Goal: Information Seeking & Learning: Learn about a topic

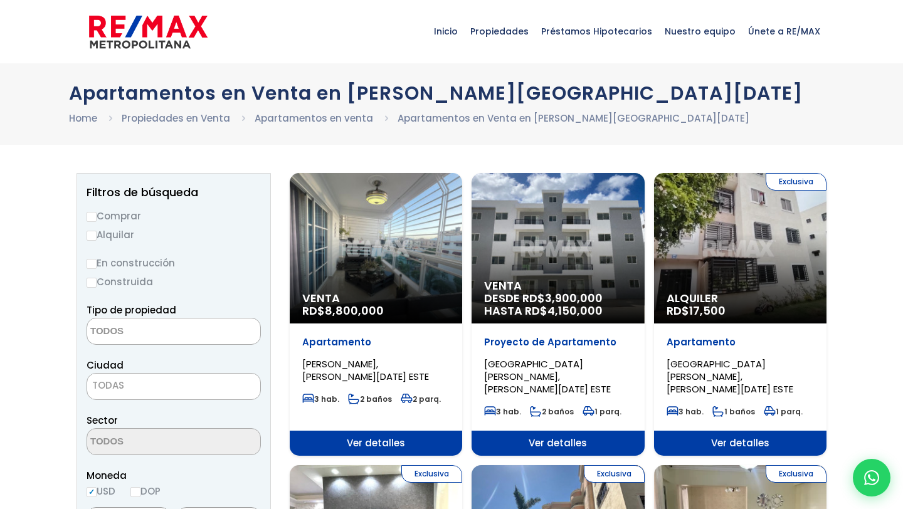
select select
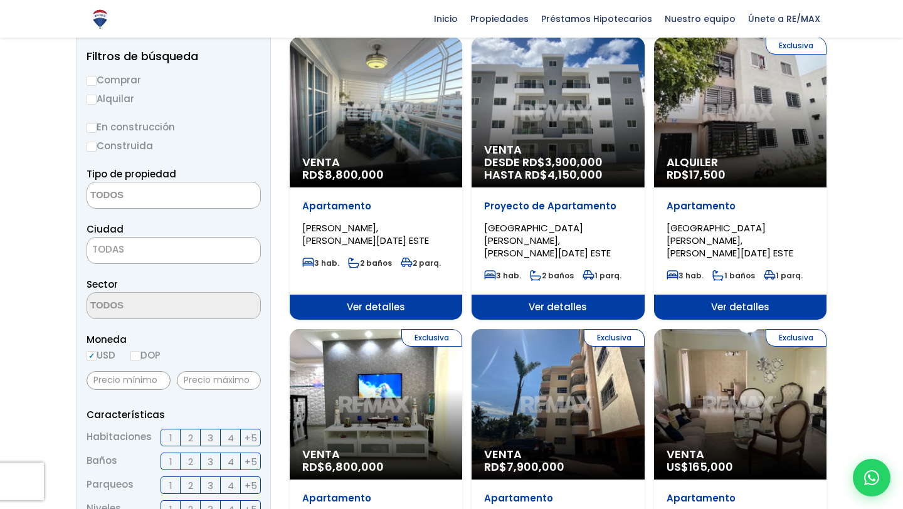
scroll to position [138, 0]
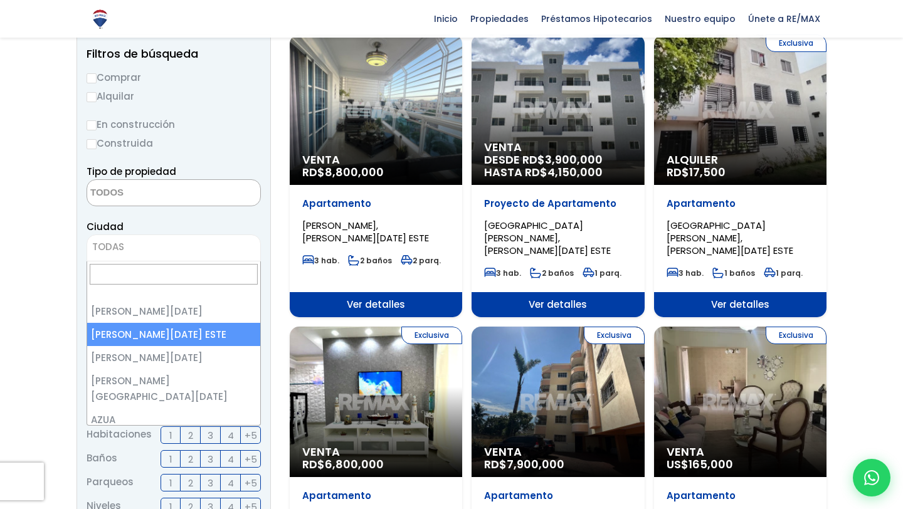
select select "148"
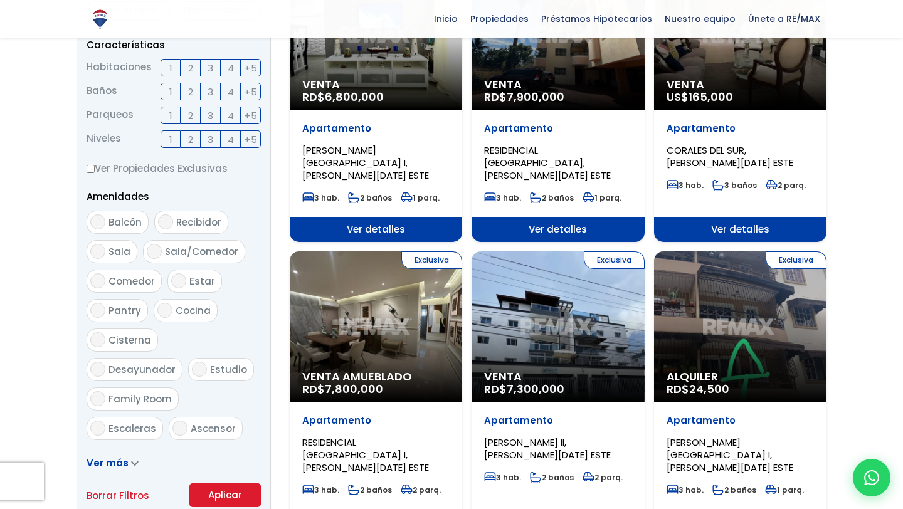
scroll to position [584, 0]
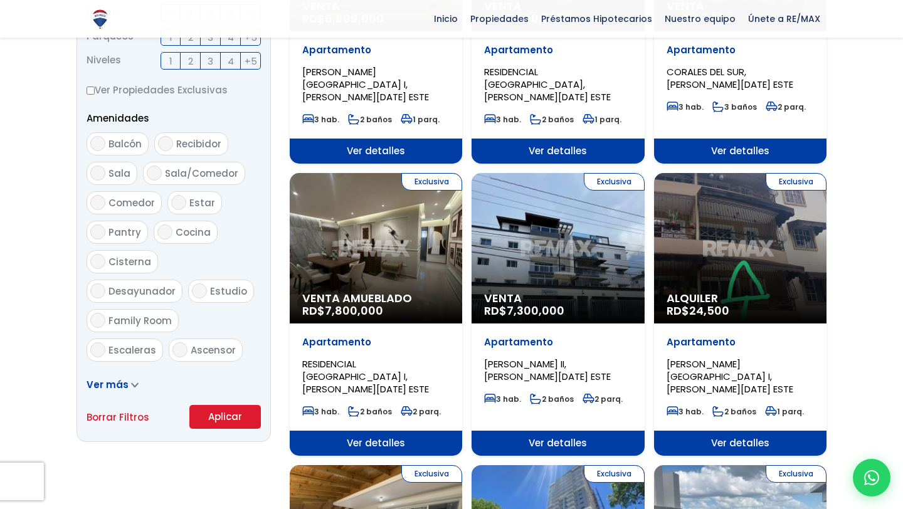
click at [235, 403] on form "Comprar Alquilar En construcción Construida Tipo de propiedad APARTAMENTO CASA …" at bounding box center [174, 27] width 174 height 806
click at [224, 429] on button "Aplicar" at bounding box center [225, 417] width 72 height 24
click at [224, 425] on button "Aplicar" at bounding box center [225, 417] width 72 height 24
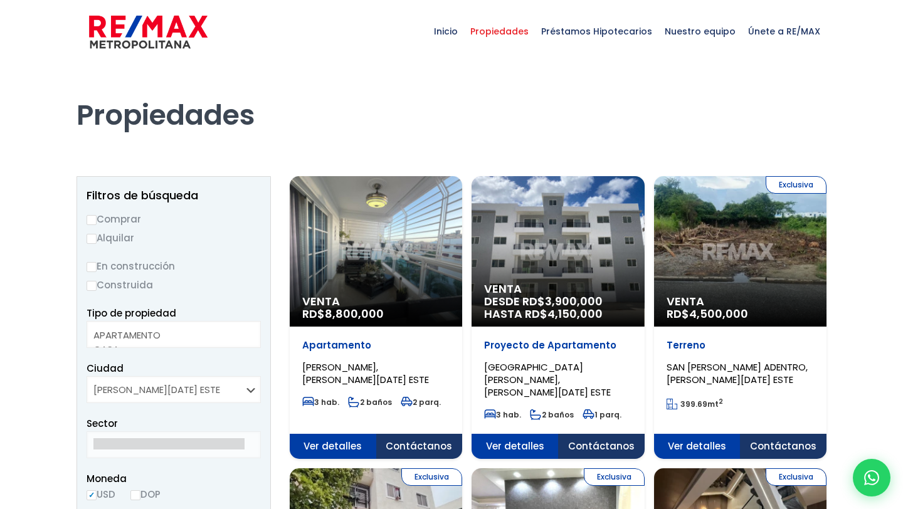
select select
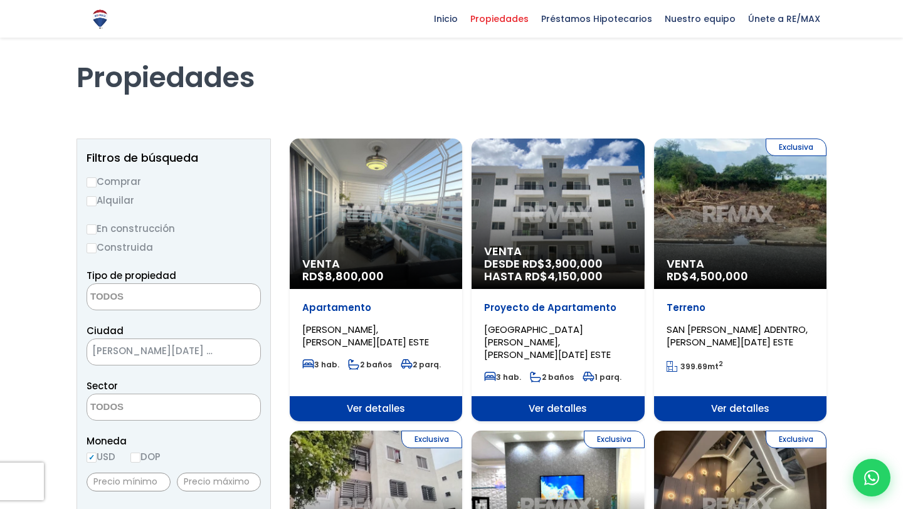
scroll to position [32, 0]
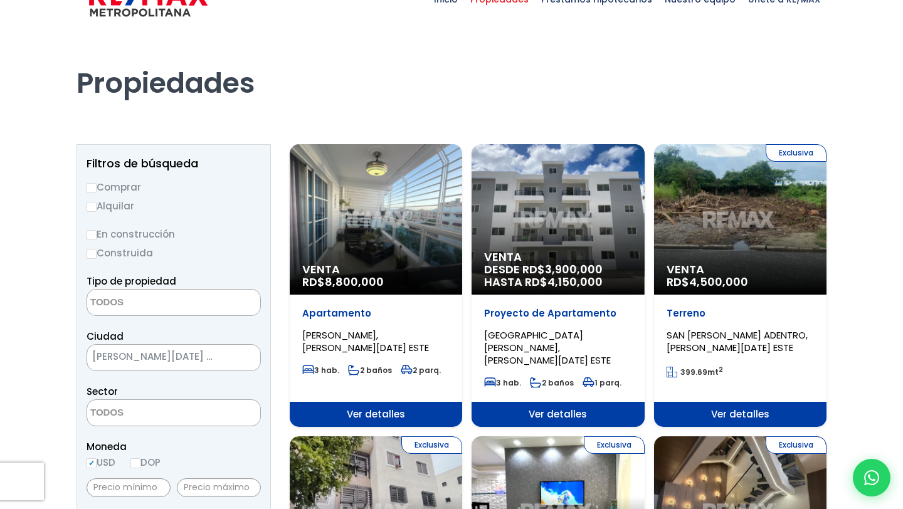
click at [92, 187] on input "Comprar" at bounding box center [92, 188] width 10 height 10
radio input "true"
click at [95, 234] on input "En construcción" at bounding box center [92, 235] width 10 height 10
radio input "true"
click at [94, 257] on input "Construida" at bounding box center [92, 254] width 10 height 10
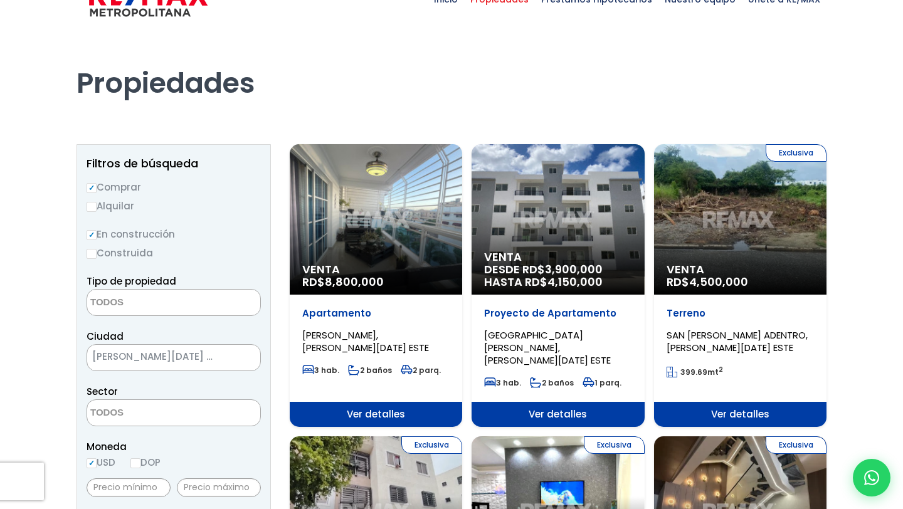
radio input "true"
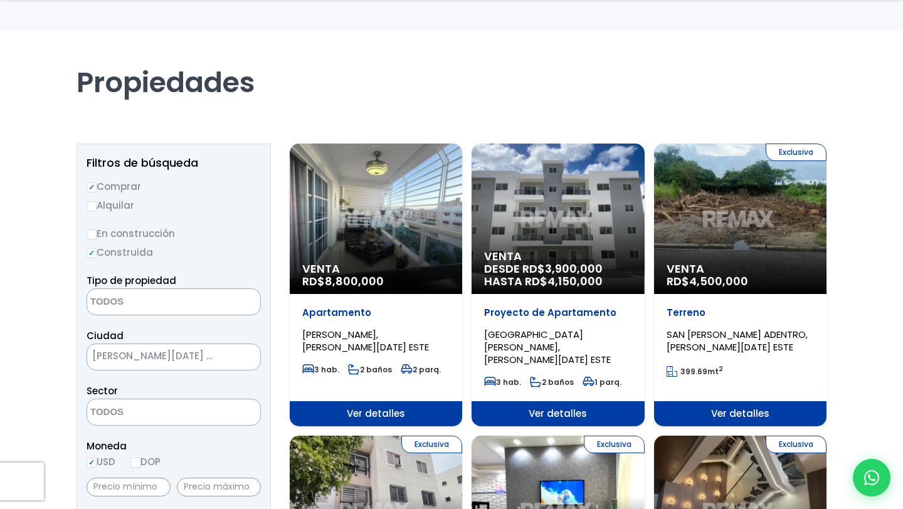
scroll to position [48, 0]
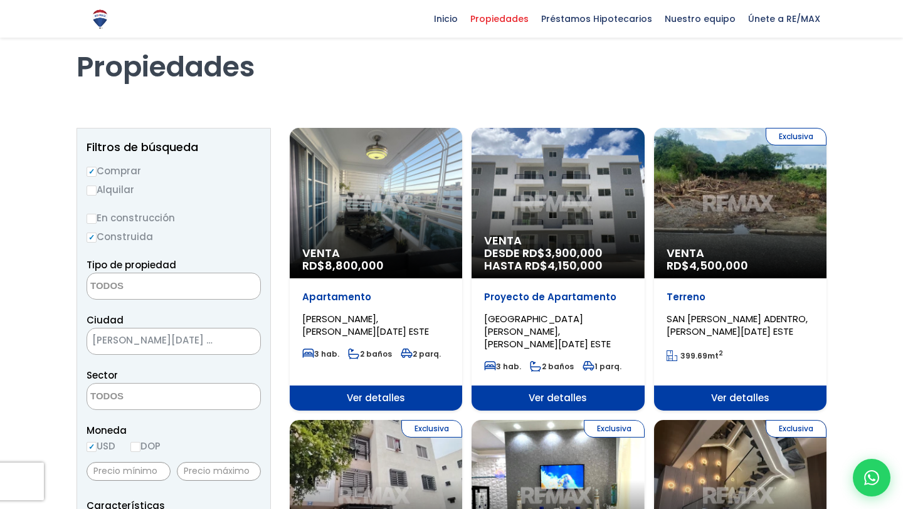
click at [92, 218] on input "En construcción" at bounding box center [92, 219] width 10 height 10
radio input "true"
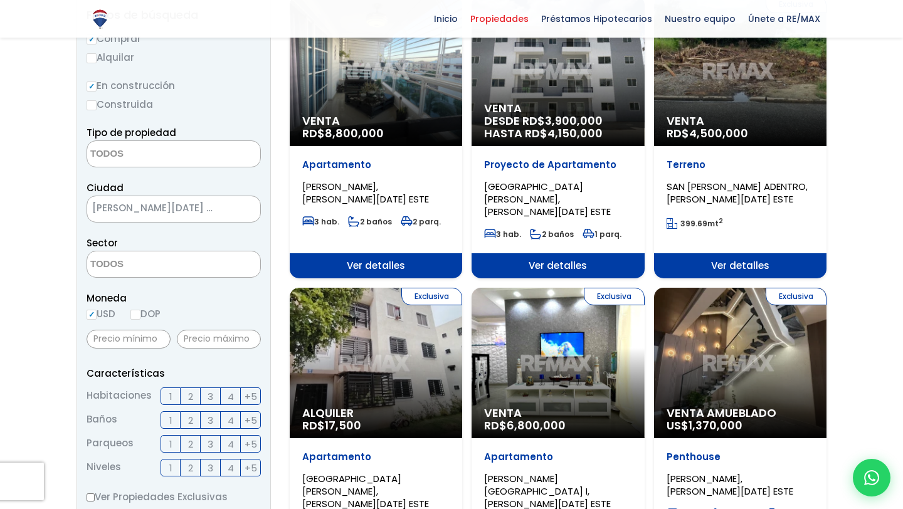
scroll to position [177, 0]
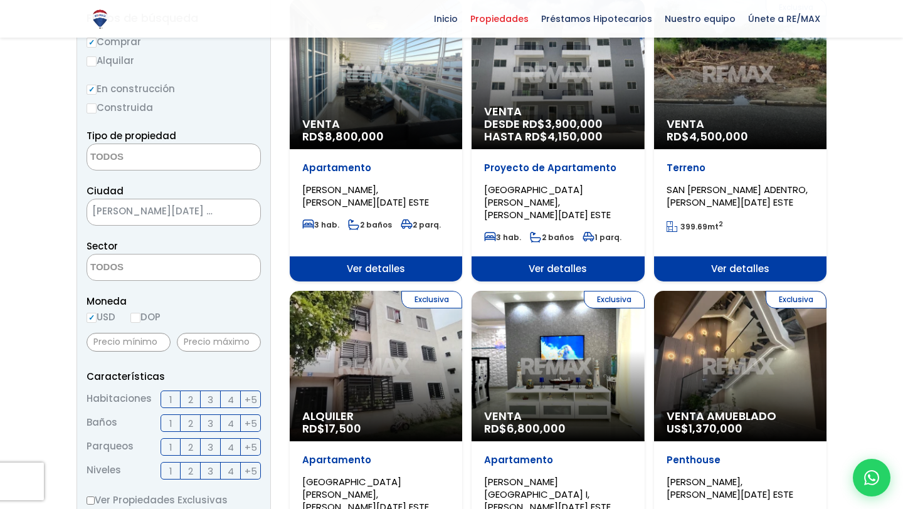
click at [127, 154] on textarea "Search" at bounding box center [148, 157] width 122 height 27
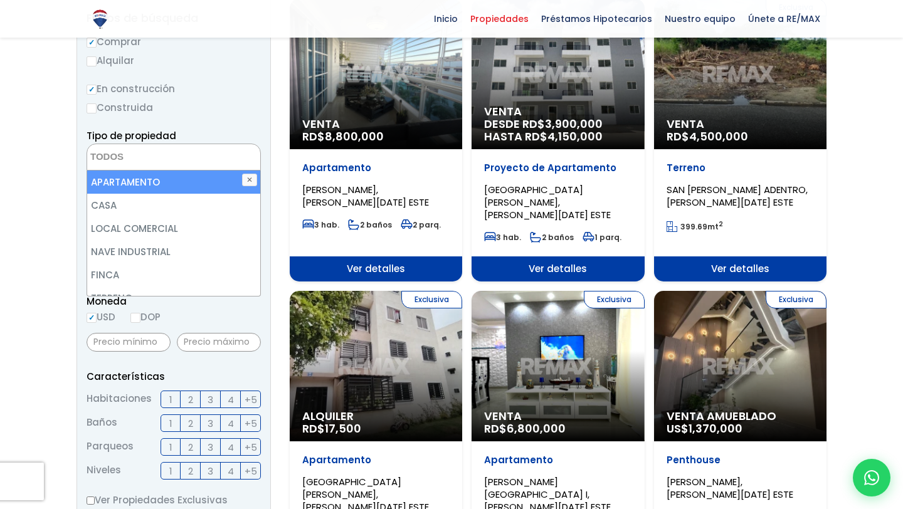
click at [139, 185] on li "APARTAMENTO" at bounding box center [173, 182] width 173 height 23
select select "apartment"
click at [220, 119] on form "Comprar Alquilar En construcción Construida Tipo de propiedad APARTAMENTO CASA …" at bounding box center [174, 437] width 174 height 806
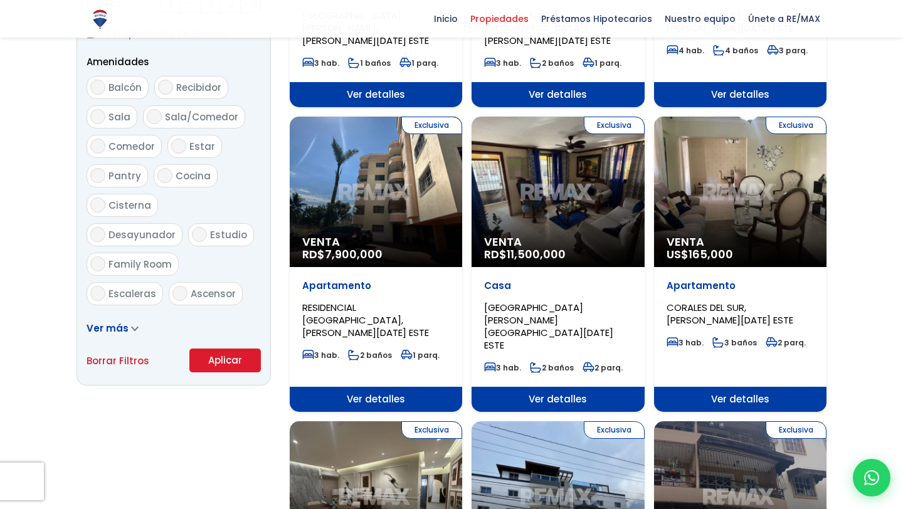
scroll to position [637, 0]
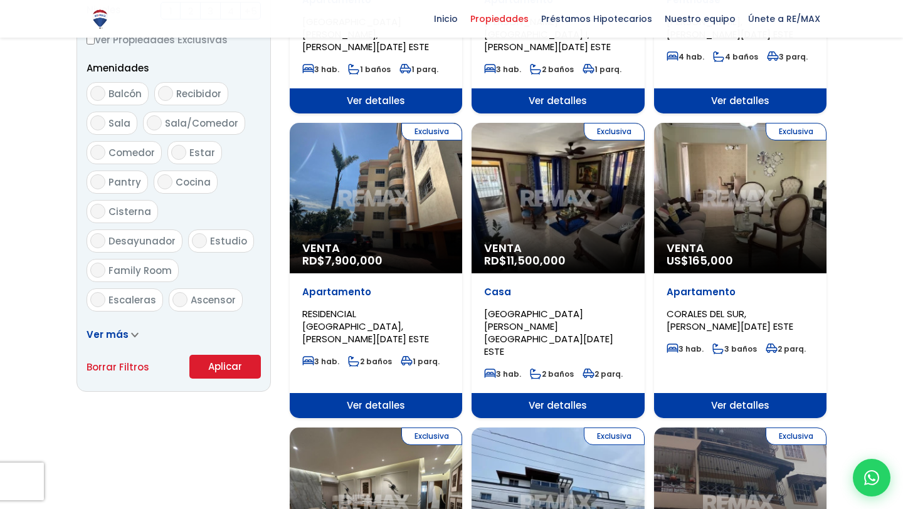
click at [210, 367] on button "Aplicar" at bounding box center [225, 367] width 72 height 24
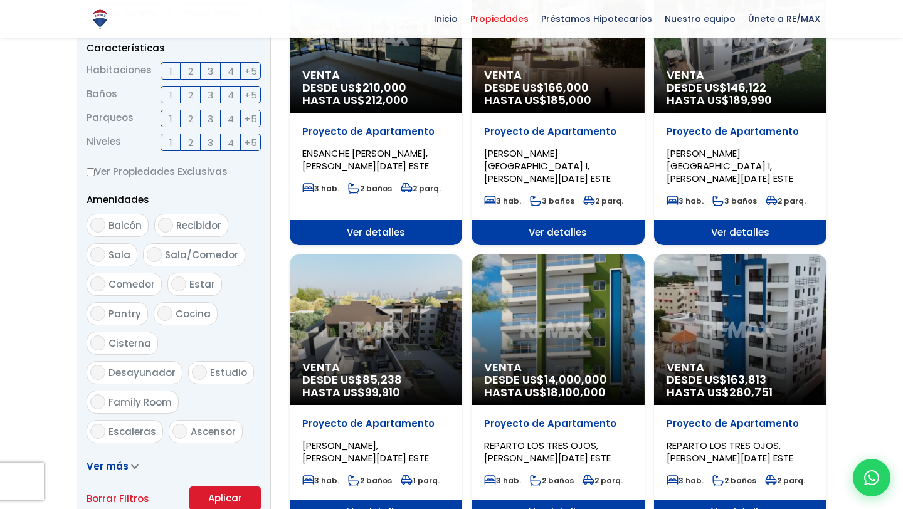
scroll to position [666, 0]
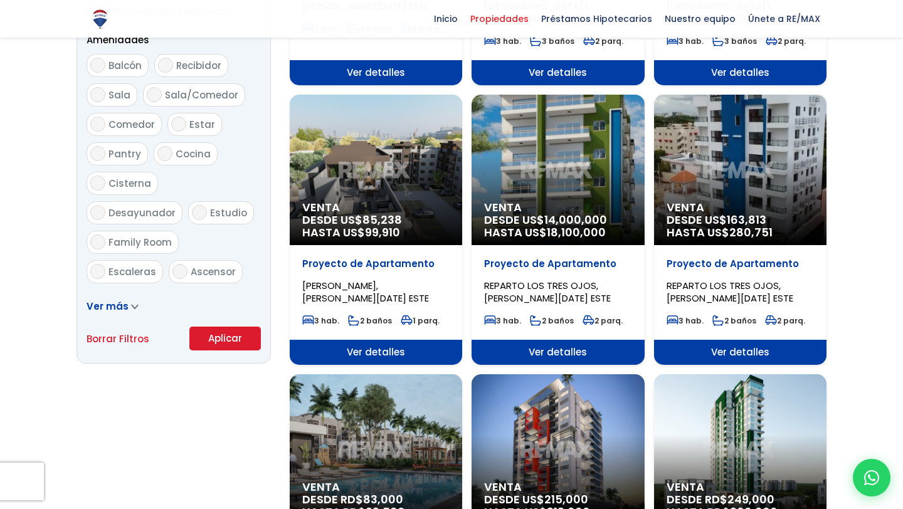
click at [582, 173] on div "Venta DESDE US$ 14,000,000 HASTA US$ 18,100,000" at bounding box center [558, 170] width 173 height 151
